Goal: Information Seeking & Learning: Learn about a topic

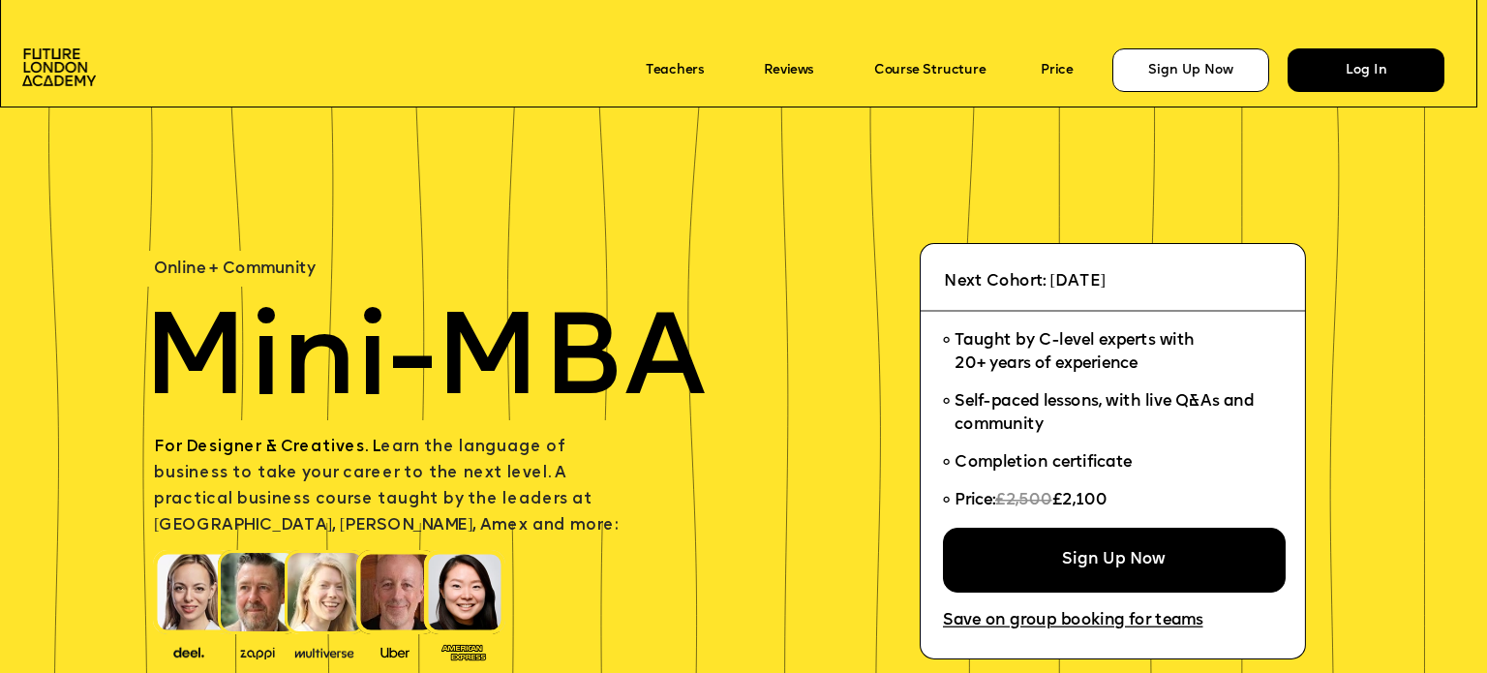
click at [1323, 79] on div "Log In" at bounding box center [1365, 70] width 157 height 44
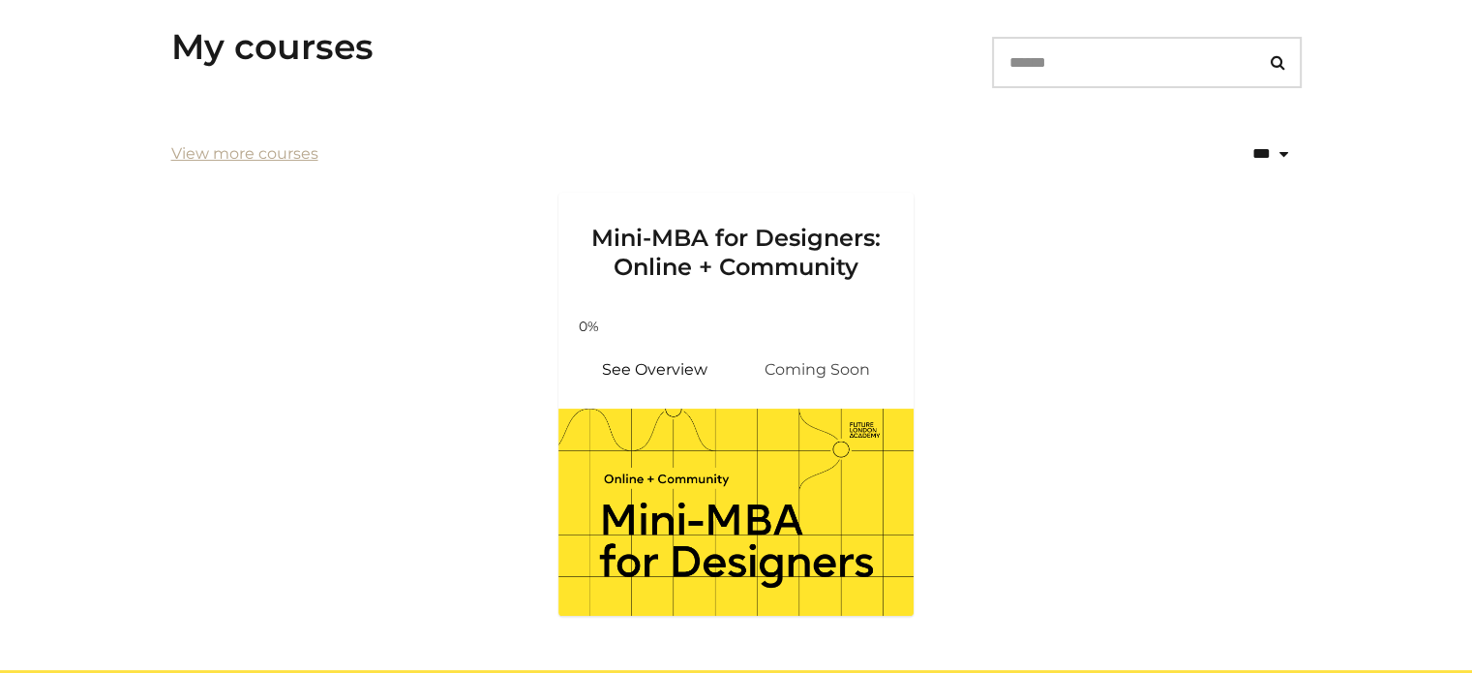
scroll to position [360, 0]
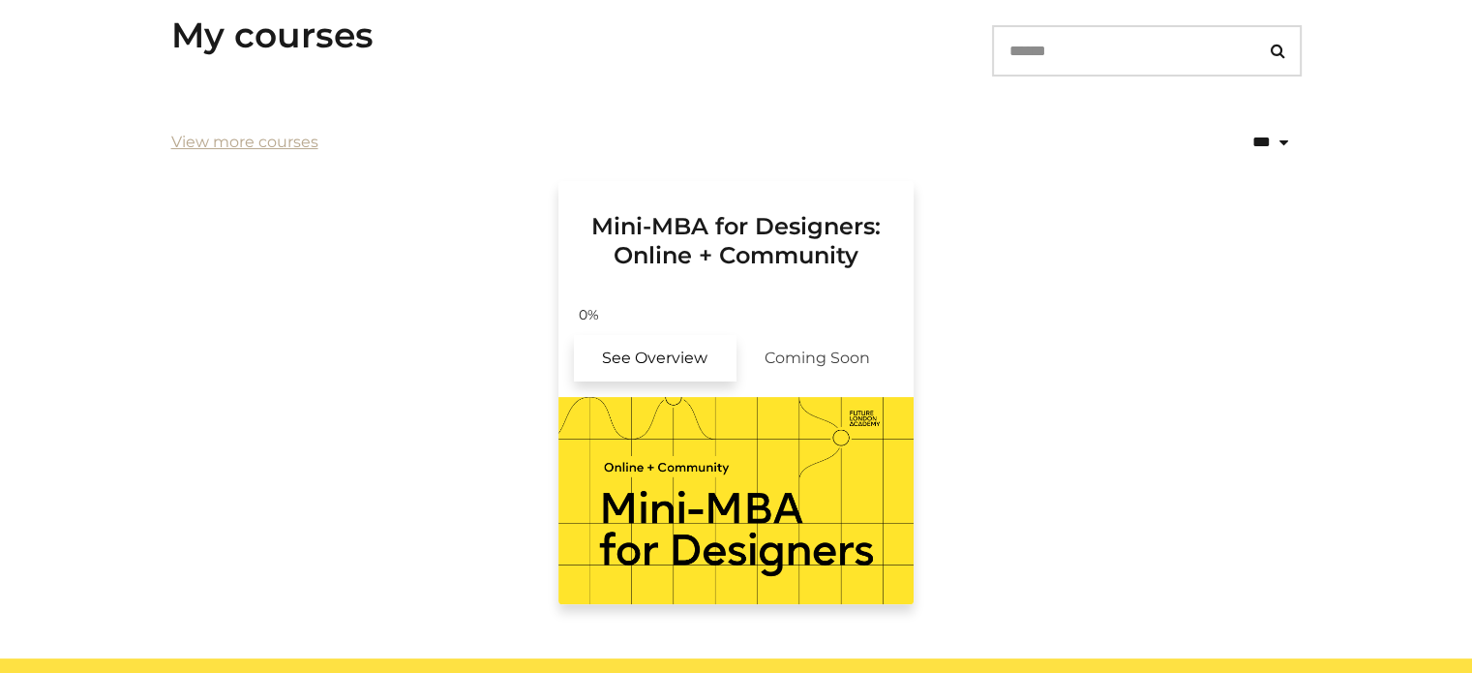
click at [683, 351] on link "See Overview" at bounding box center [655, 358] width 163 height 46
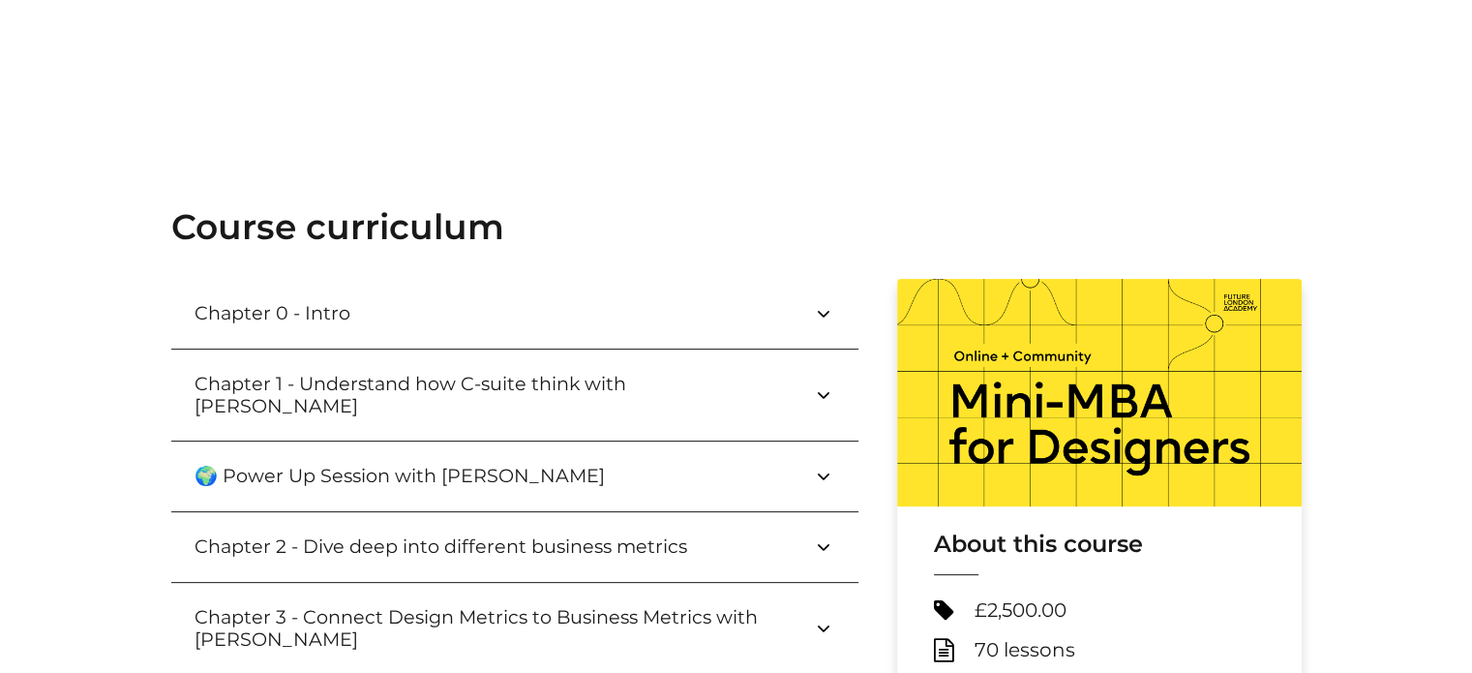
scroll to position [507, 0]
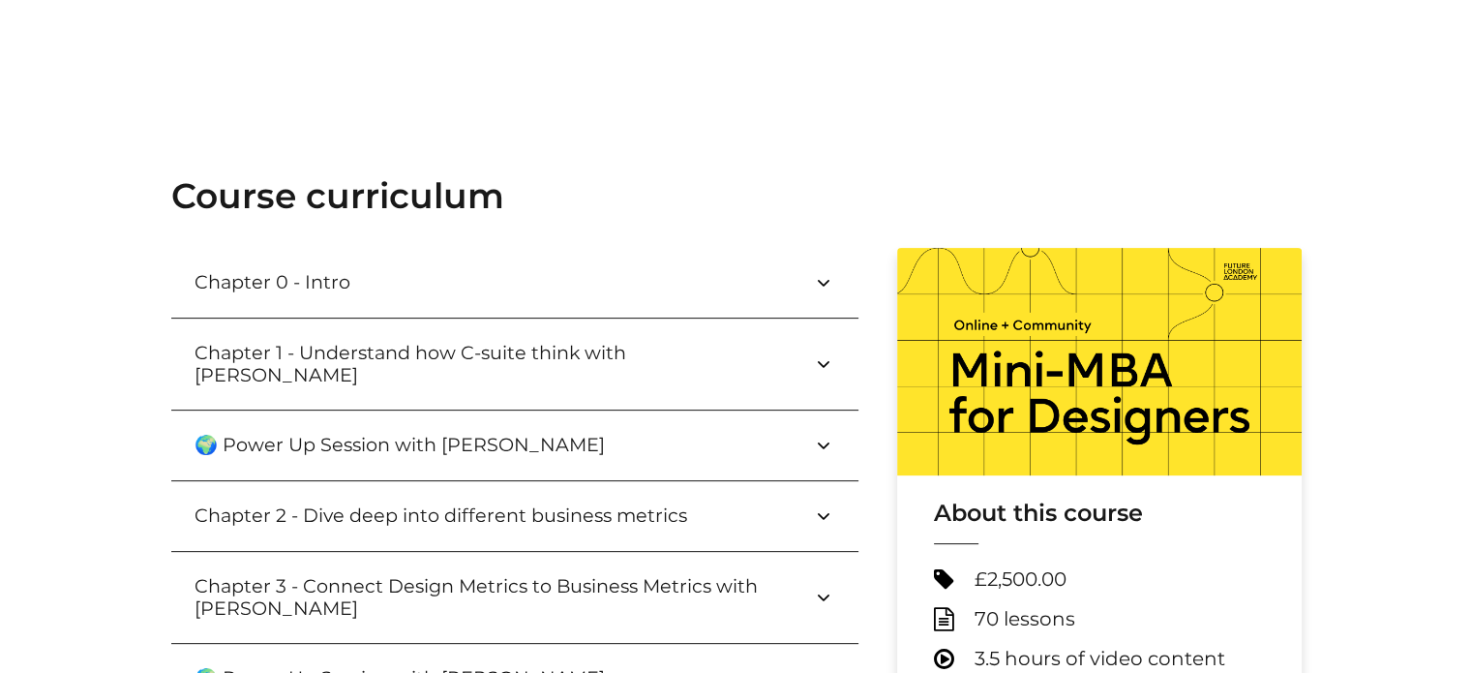
click at [814, 280] on icon at bounding box center [823, 282] width 23 height 23
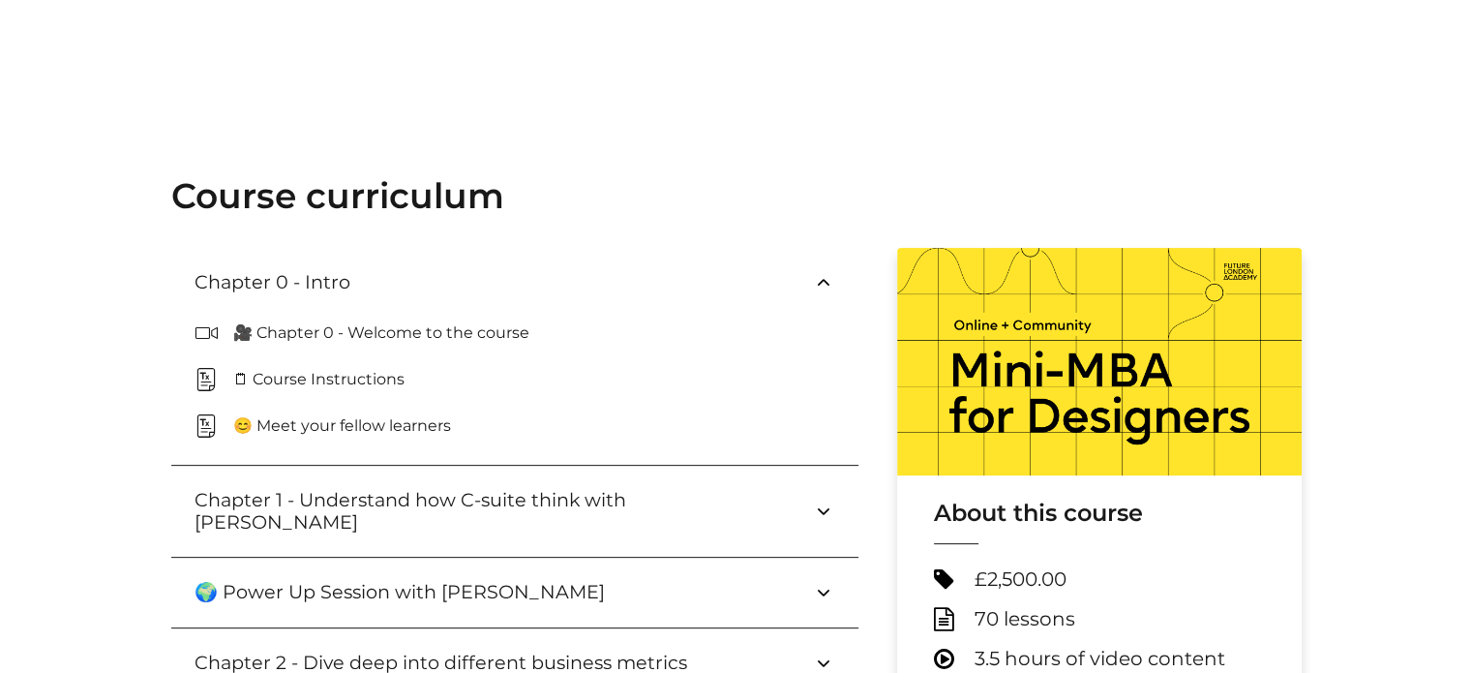
click at [396, 313] on button "Chapter 0 - Intro" at bounding box center [514, 283] width 687 height 70
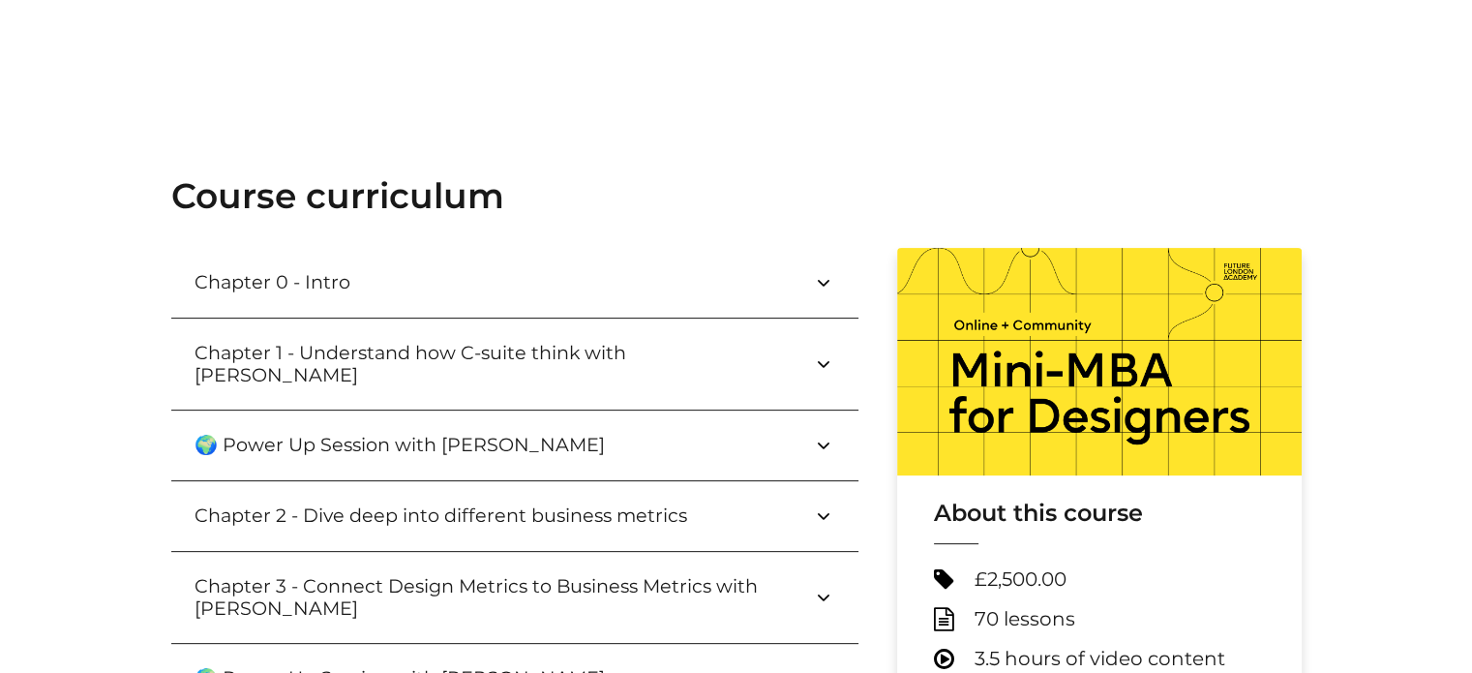
click at [396, 314] on button "Chapter 0 - Intro" at bounding box center [514, 283] width 687 height 70
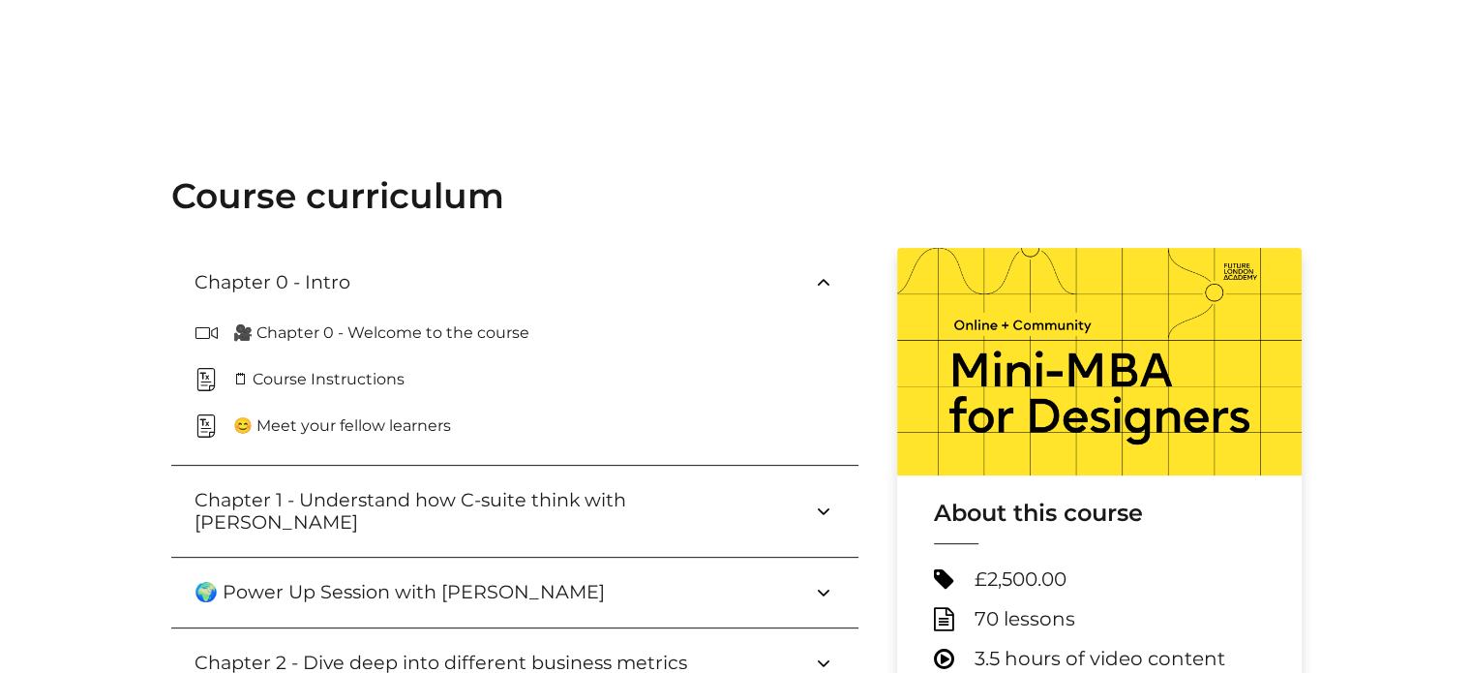
click at [342, 334] on p "🎥 Chapter 0 - Welcome to the course" at bounding box center [389, 332] width 312 height 23
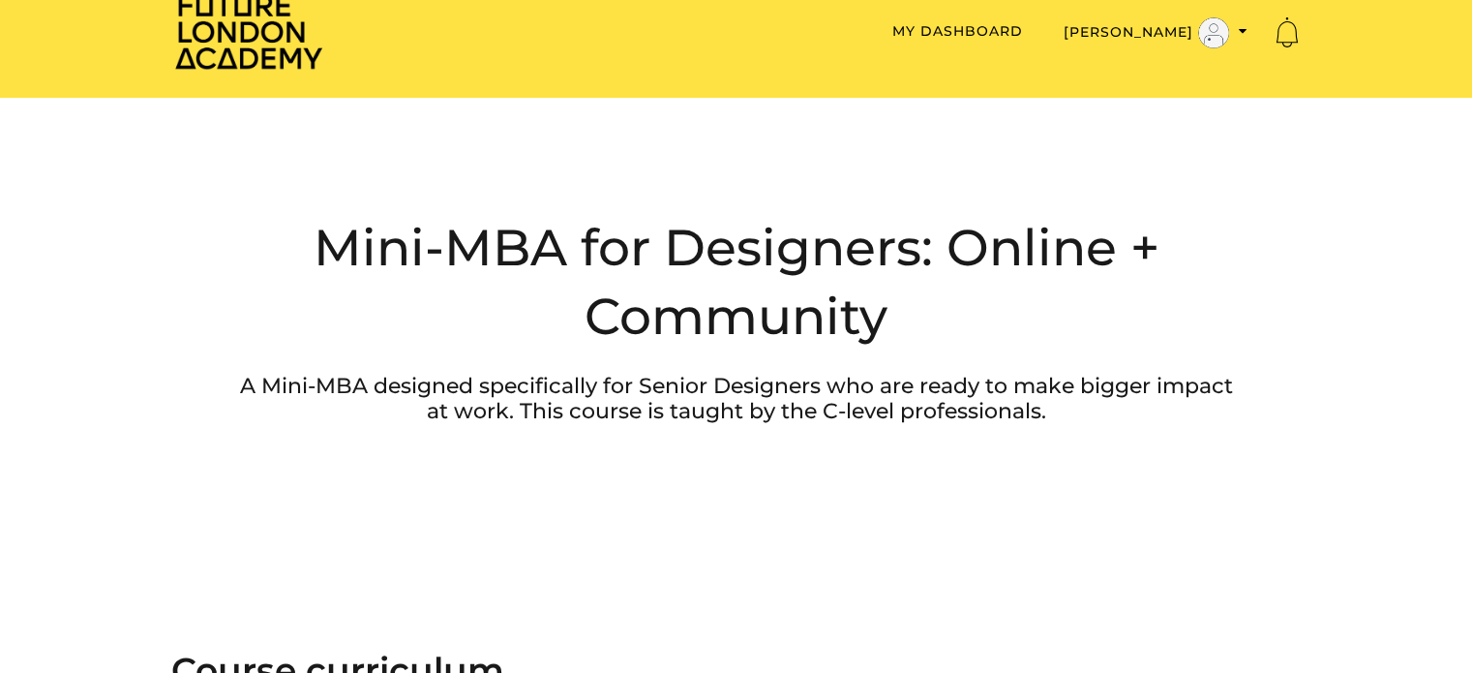
scroll to position [0, 0]
